Goal: Task Accomplishment & Management: Manage account settings

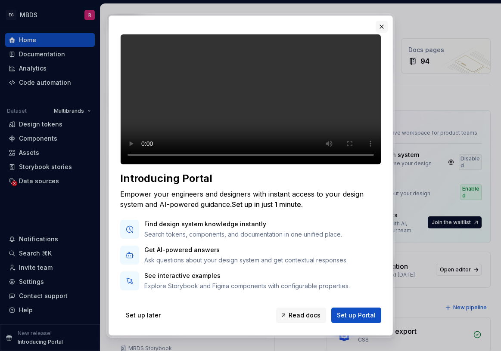
click at [382, 25] on button "button" at bounding box center [381, 27] width 12 height 12
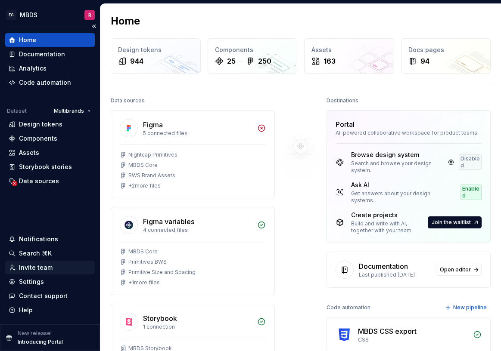
click at [46, 268] on div "Invite team" at bounding box center [36, 267] width 34 height 9
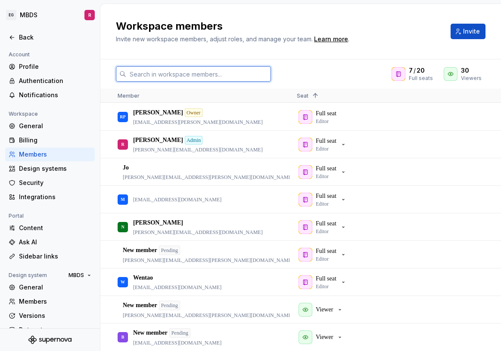
click at [169, 73] on input "text" at bounding box center [198, 73] width 145 height 15
paste input "[PERSON_NAME][EMAIL_ADDRESS][DOMAIN_NAME]"
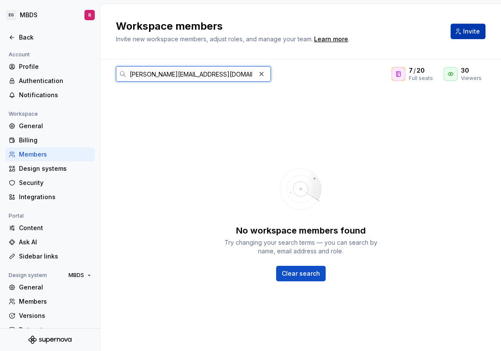
type input "[PERSON_NAME][EMAIL_ADDRESS][DOMAIN_NAME]"
click at [477, 35] on span "Invite" at bounding box center [471, 31] width 17 height 9
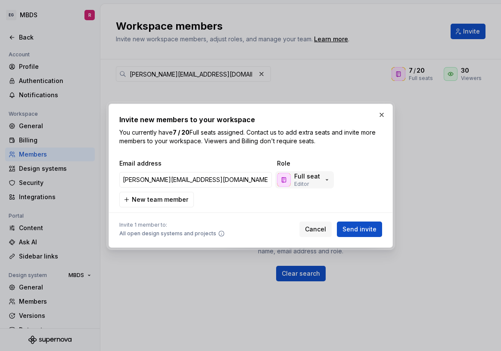
click at [321, 183] on div "Full seat Editor" at bounding box center [303, 179] width 53 height 15
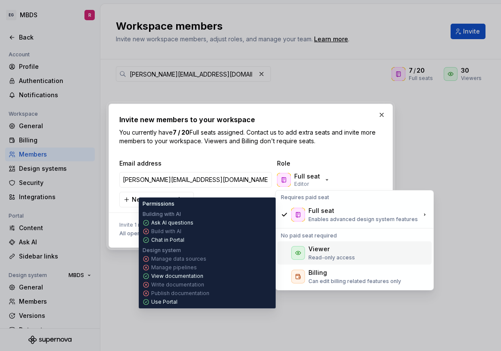
click at [336, 257] on p "Read-only access" at bounding box center [331, 257] width 46 height 7
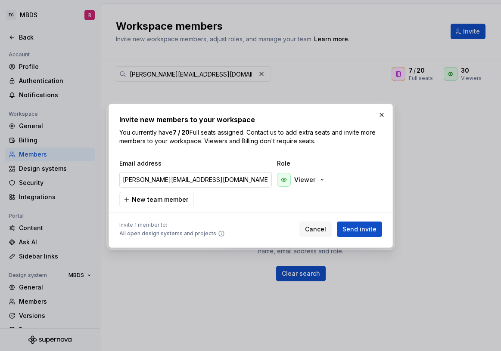
click at [227, 182] on input "[PERSON_NAME][EMAIL_ADDRESS][DOMAIN_NAME]" at bounding box center [195, 179] width 152 height 15
paste input "[PERSON_NAME][EMAIL_ADDRESS][PERSON_NAME][DOMAIN_NAME]"
type input "[PERSON_NAME][EMAIL_ADDRESS][PERSON_NAME][DOMAIN_NAME]"
click at [180, 198] on span "New team member" at bounding box center [160, 199] width 56 height 9
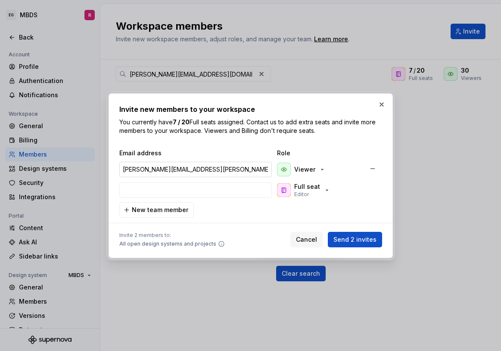
click at [203, 171] on input "[PERSON_NAME][EMAIL_ADDRESS][PERSON_NAME][DOMAIN_NAME]" at bounding box center [195, 169] width 152 height 15
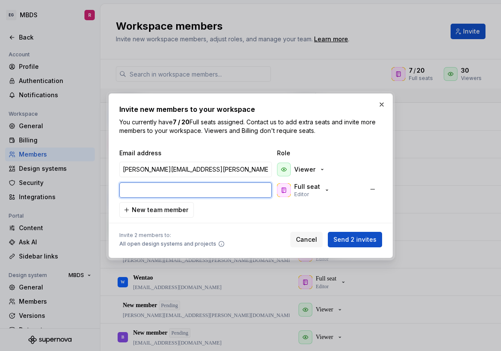
click at [195, 190] on input "email" at bounding box center [195, 190] width 152 height 15
paste input "[PERSON_NAME][EMAIL_ADDRESS][DOMAIN_NAME]"
type input "[PERSON_NAME][EMAIL_ADDRESS][DOMAIN_NAME]"
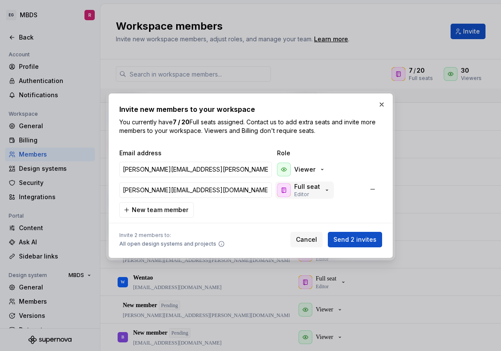
click at [325, 193] on icon "button" at bounding box center [326, 190] width 7 height 7
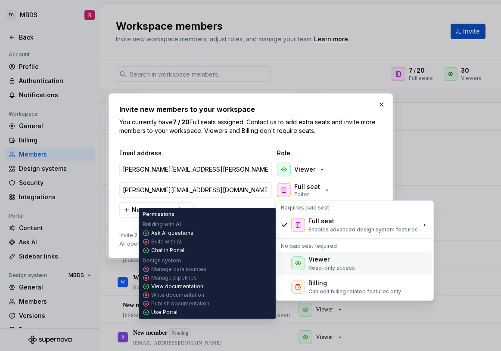
click at [330, 257] on div "Viewer" at bounding box center [331, 259] width 46 height 9
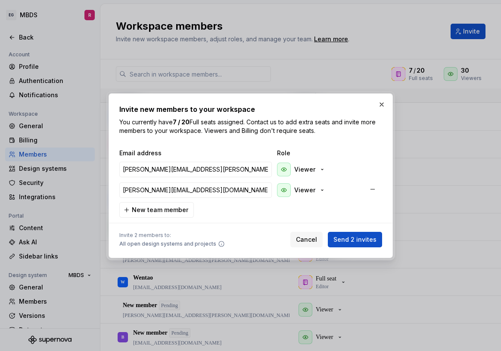
click at [362, 182] on div "[PERSON_NAME][EMAIL_ADDRESS][DOMAIN_NAME] Viewer" at bounding box center [249, 190] width 261 height 17
click at [364, 241] on span "Send 2 invites" at bounding box center [354, 239] width 43 height 9
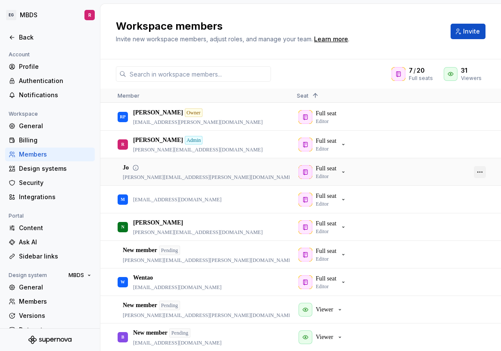
click at [481, 173] on button "button" at bounding box center [480, 172] width 12 height 12
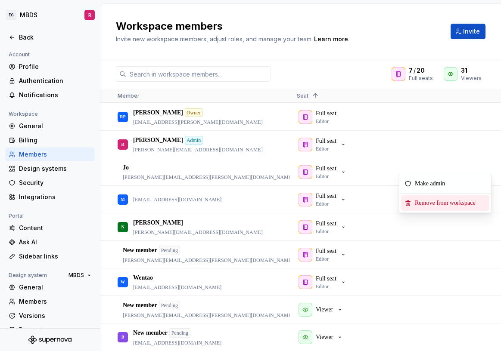
click at [458, 205] on span "Remove from workspace" at bounding box center [446, 202] width 71 height 15
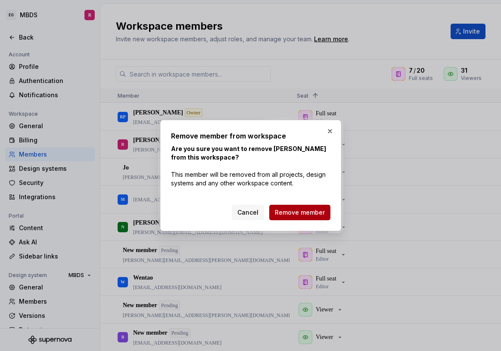
click at [316, 218] on button "Remove member" at bounding box center [299, 212] width 61 height 15
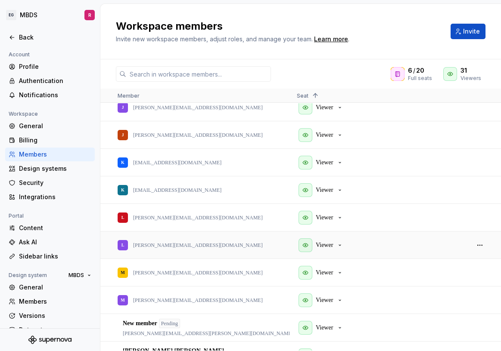
scroll to position [375, 0]
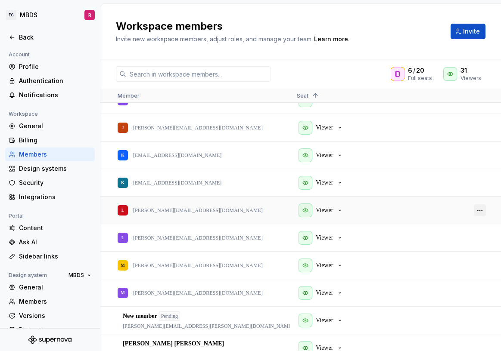
click at [478, 209] on button "button" at bounding box center [480, 210] width 12 height 12
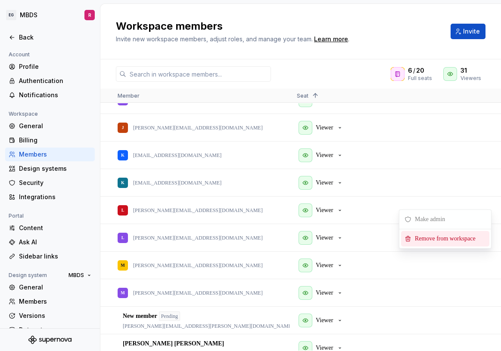
click at [455, 239] on span "Remove from workspace" at bounding box center [446, 238] width 71 height 15
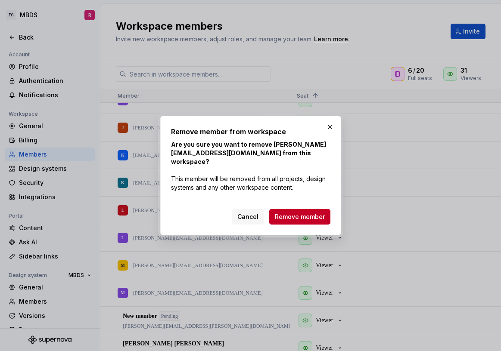
click at [317, 216] on span "Remove member" at bounding box center [300, 217] width 50 height 9
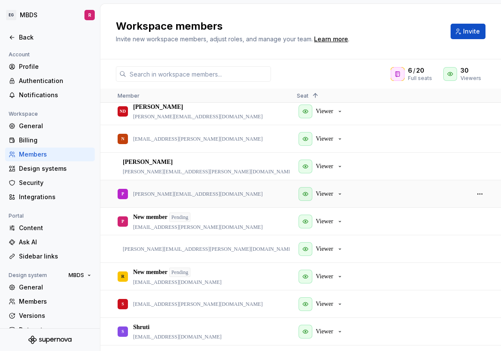
scroll to position [0, 0]
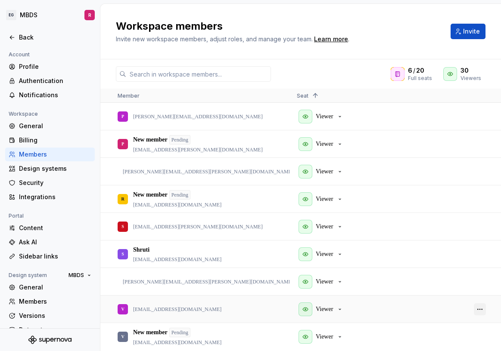
click at [479, 310] on button "button" at bounding box center [480, 309] width 12 height 12
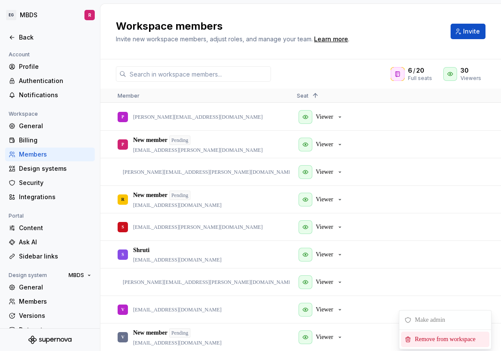
click at [461, 339] on span "Remove from workspace" at bounding box center [446, 339] width 71 height 15
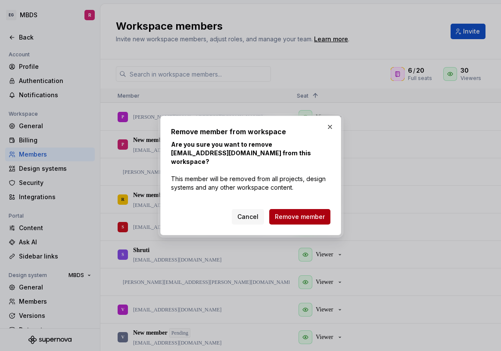
click at [317, 216] on span "Remove member" at bounding box center [300, 217] width 50 height 9
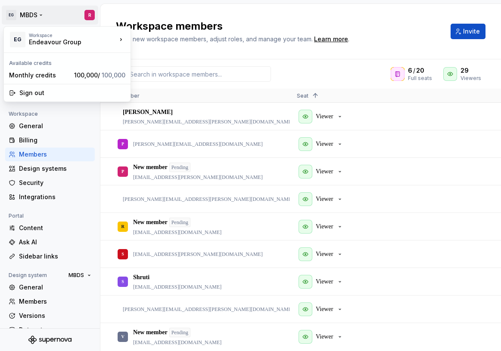
click at [43, 15] on html "EG MBDS R Back Account Profile Authentication Notifications Workspace General B…" at bounding box center [250, 175] width 501 height 351
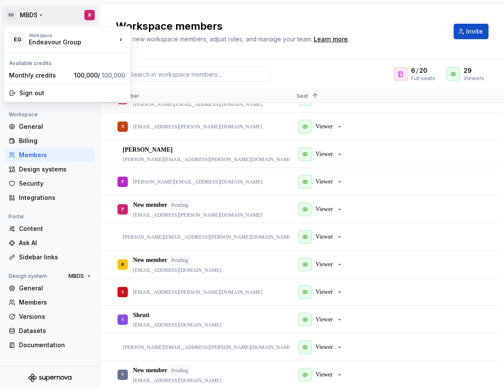
scroll to position [679, 0]
click at [368, 57] on html "EG MBDS R Back Account Profile Authentication Notifications Workspace General B…" at bounding box center [252, 194] width 504 height 389
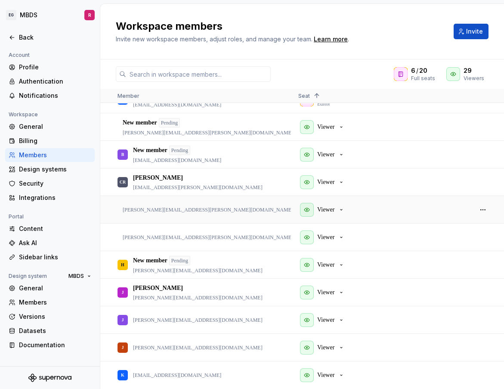
scroll to position [158, 0]
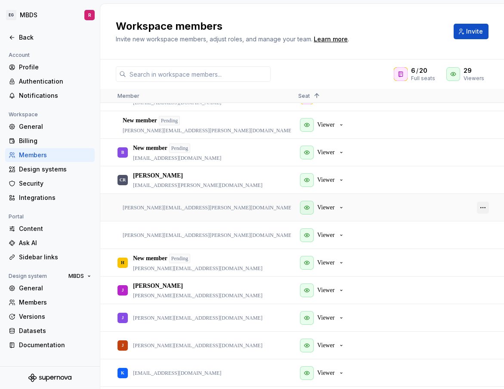
click at [484, 208] on button "button" at bounding box center [483, 207] width 12 height 12
click at [469, 238] on span "Remove from workspace" at bounding box center [450, 237] width 71 height 15
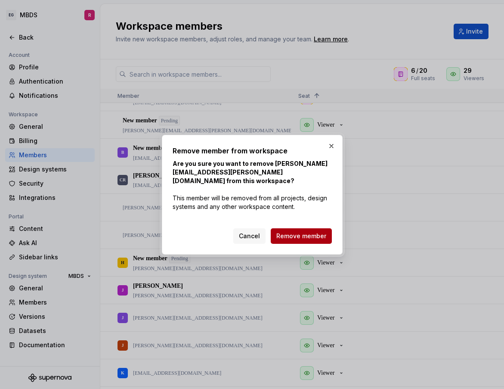
click at [313, 232] on span "Remove member" at bounding box center [301, 236] width 50 height 9
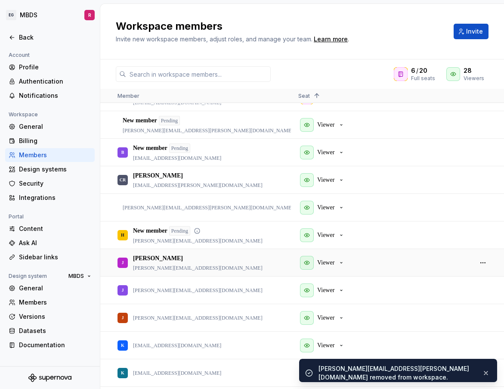
scroll to position [217, 0]
